Goal: Task Accomplishment & Management: Use online tool/utility

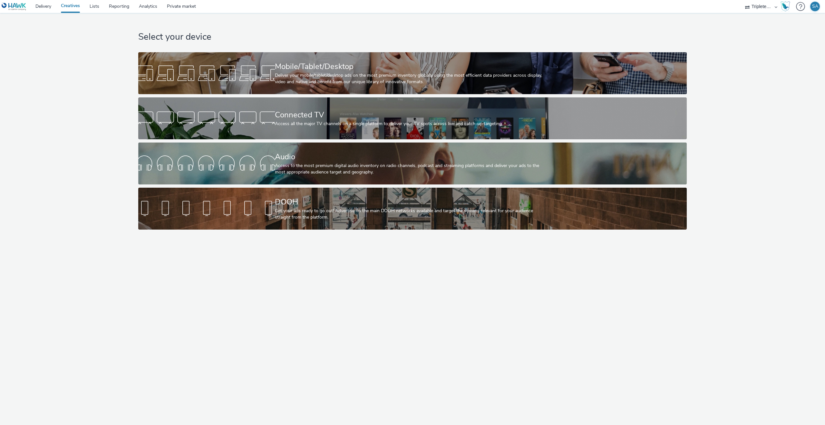
select select "4310a766-52ed-4545-8a97-8c61237a7f46"
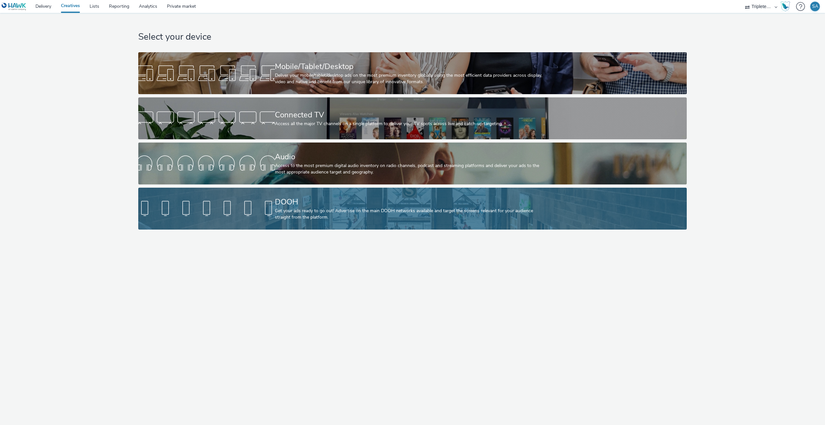
click at [270, 215] on div at bounding box center [206, 208] width 137 height 21
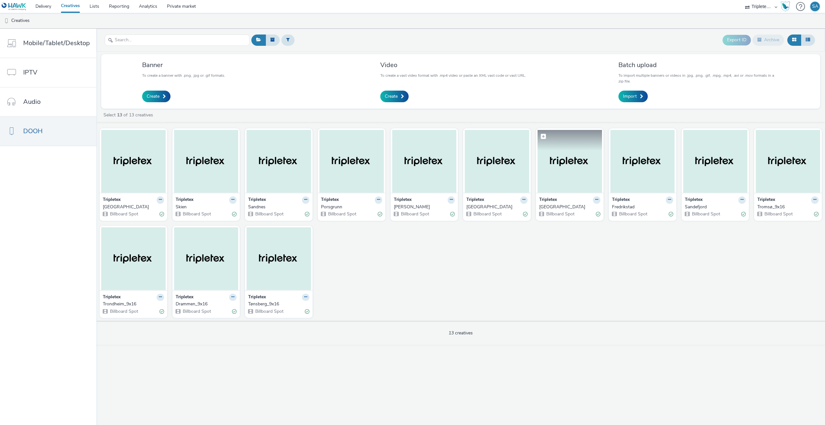
click at [553, 175] on img at bounding box center [570, 161] width 64 height 63
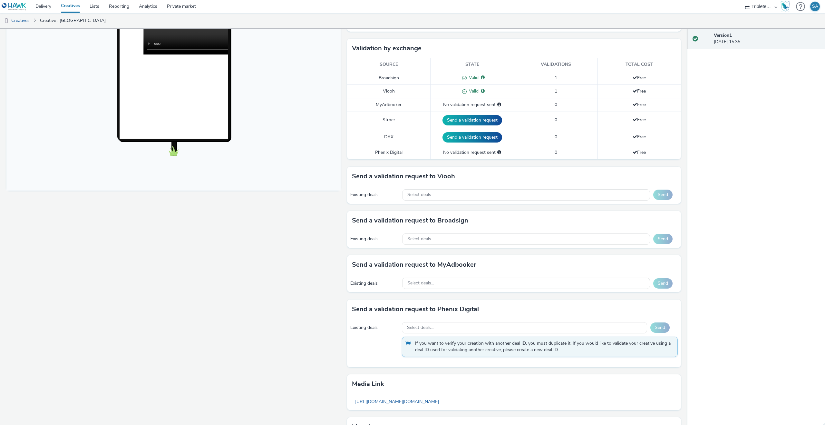
scroll to position [149, 0]
click at [444, 239] on div "Select deals..." at bounding box center [526, 239] width 248 height 11
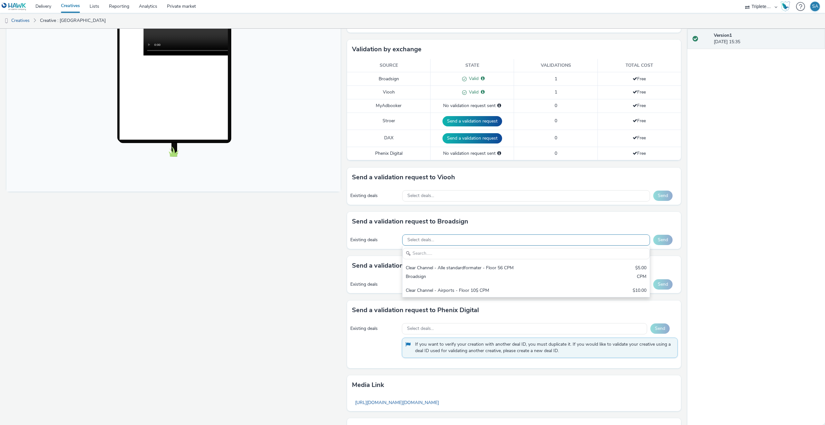
scroll to position [0, 0]
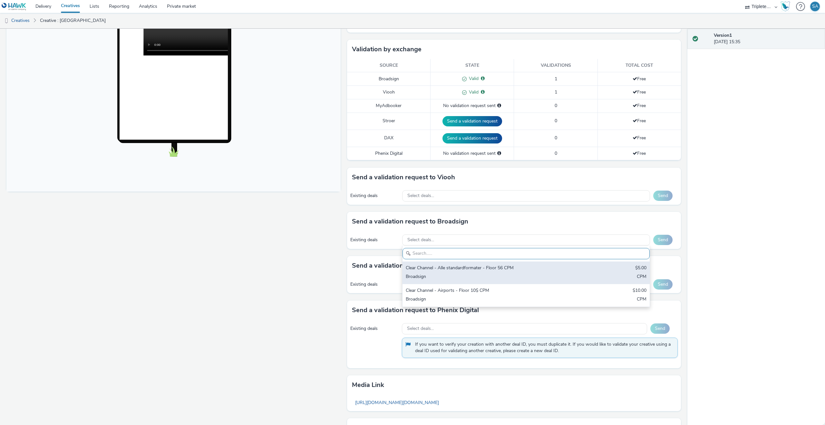
click at [443, 271] on div "Clear Channel - Alle standardformater - Floor 56 CPM" at bounding box center [486, 268] width 160 height 7
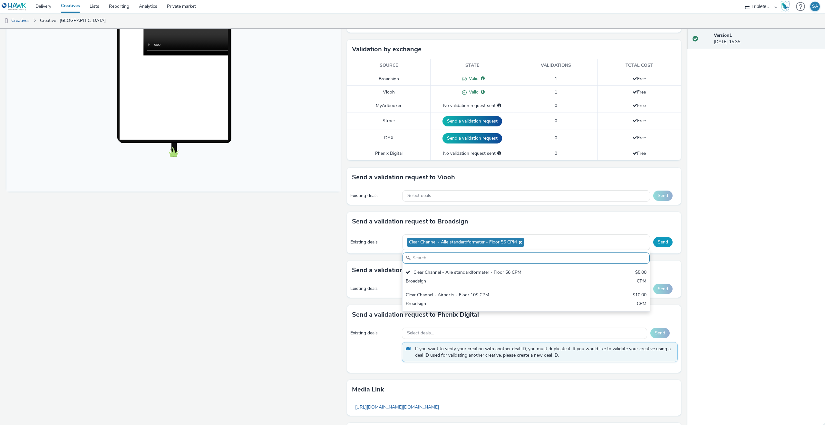
click at [668, 241] on button "Send" at bounding box center [662, 242] width 19 height 10
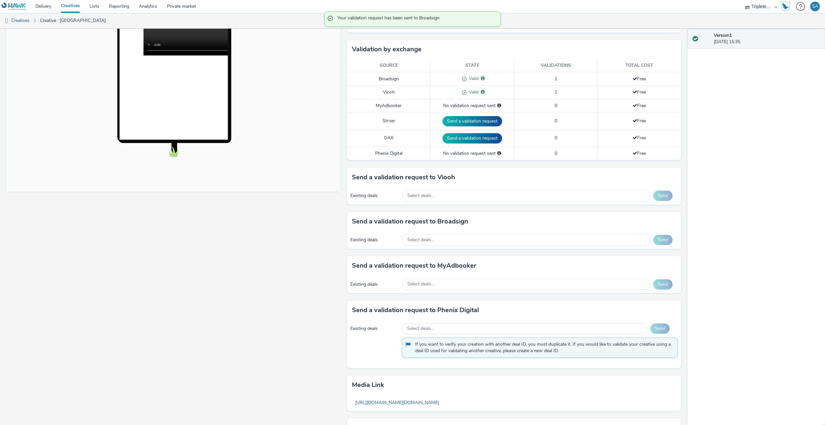
click at [469, 203] on div "Existing deals Select deals... Send" at bounding box center [514, 196] width 334 height 18
click at [469, 192] on div "Select deals..." at bounding box center [526, 195] width 248 height 11
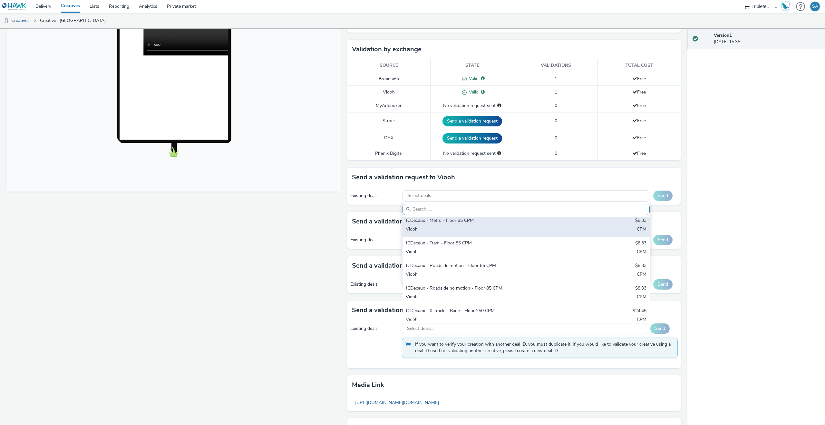
scroll to position [55, 0]
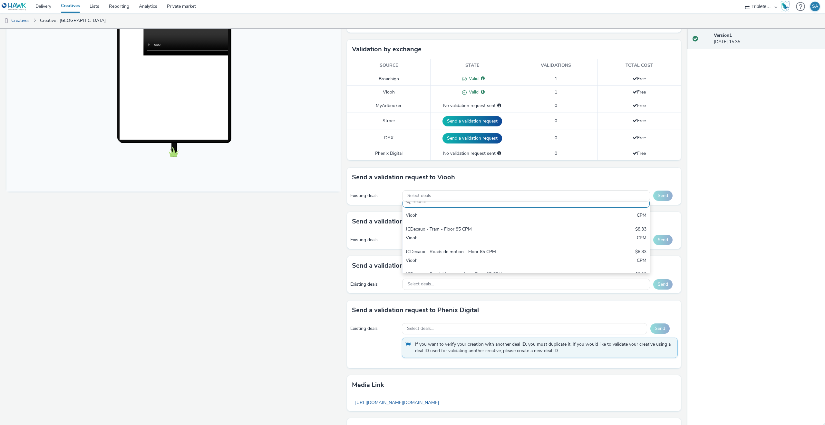
click at [326, 232] on div "Fullscreen" at bounding box center [174, 199] width 337 height 544
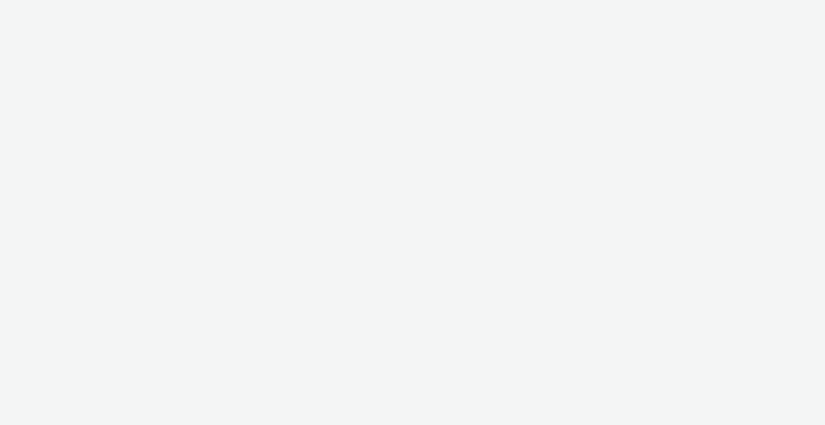
select select "4310a766-52ed-4545-8a97-8c61237a7f46"
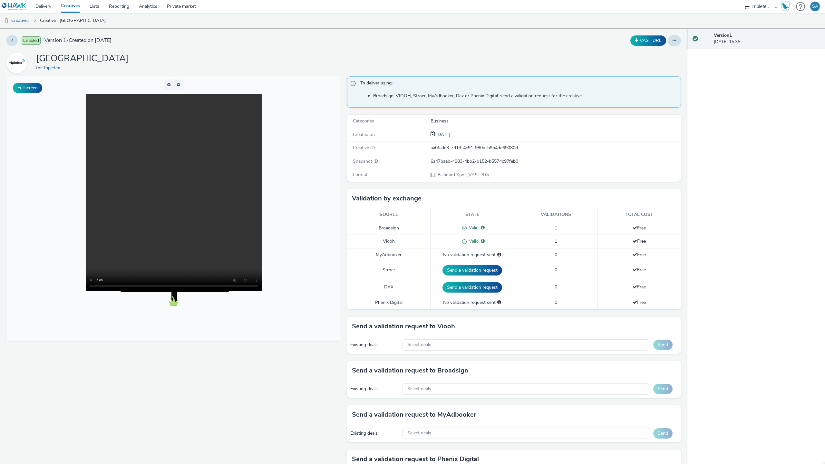
click at [262, 291] on video at bounding box center [174, 192] width 176 height 197
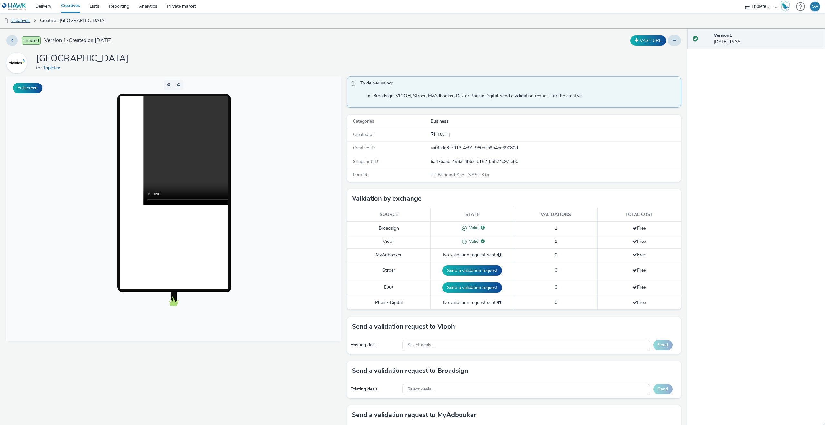
click at [29, 22] on link "Creatives" at bounding box center [16, 20] width 33 height 15
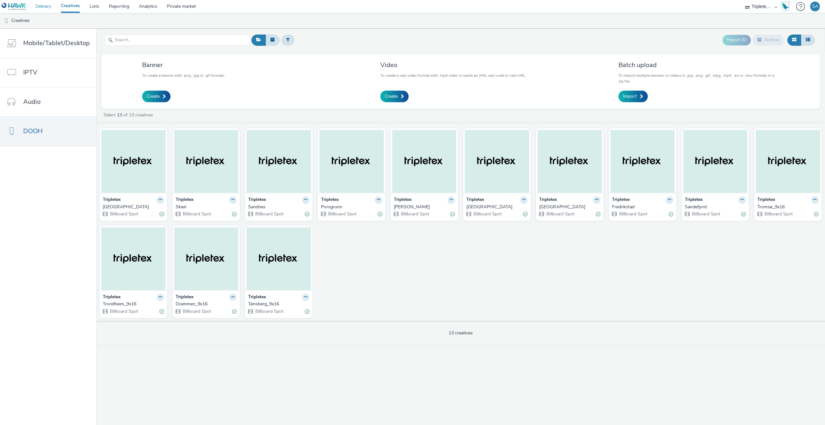
click at [39, 9] on link "Delivery" at bounding box center [43, 6] width 25 height 13
